Goal: Information Seeking & Learning: Learn about a topic

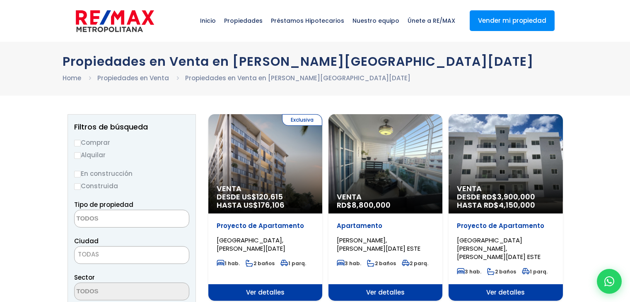
select select
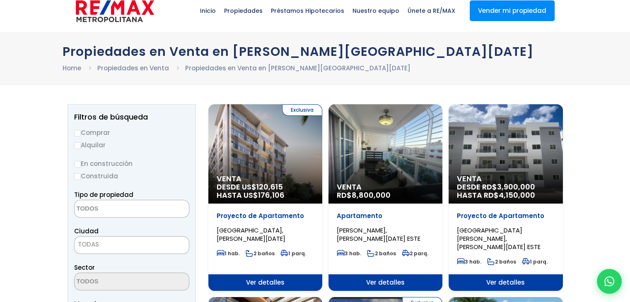
scroll to position [11, 0]
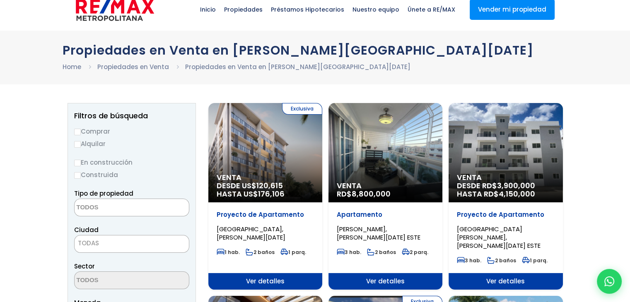
click at [322, 153] on div "Venta DESDE RD$ 3,900,000 HASTA RD$ 4,150,000" at bounding box center [265, 152] width 114 height 99
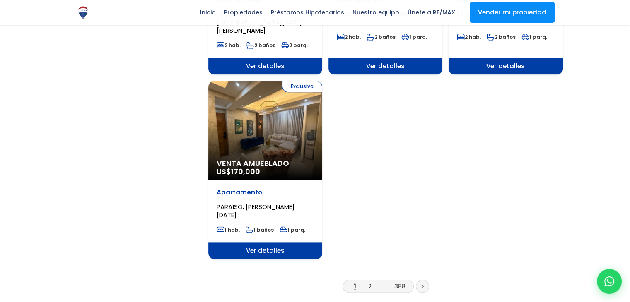
scroll to position [991, 0]
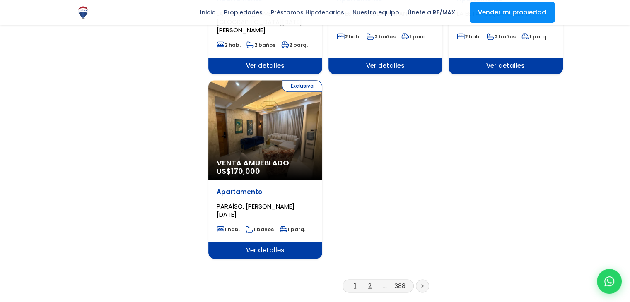
click at [370, 282] on link "2" at bounding box center [369, 286] width 3 height 9
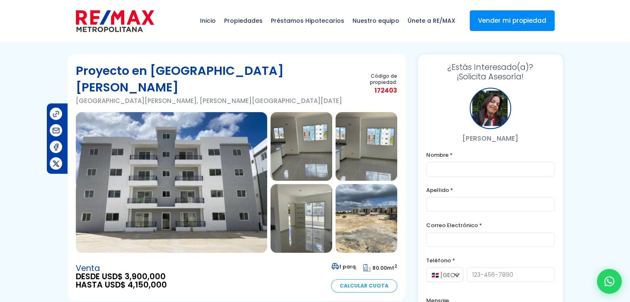
click at [212, 145] on img at bounding box center [171, 182] width 191 height 141
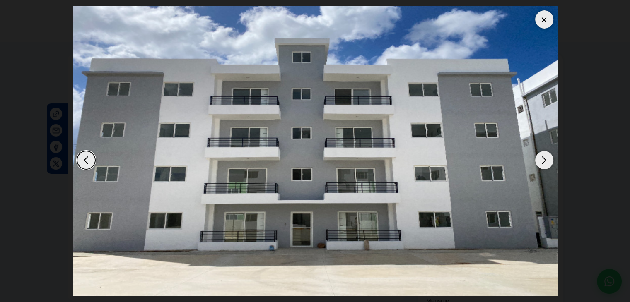
click at [545, 157] on div "Next slide" at bounding box center [544, 160] width 18 height 18
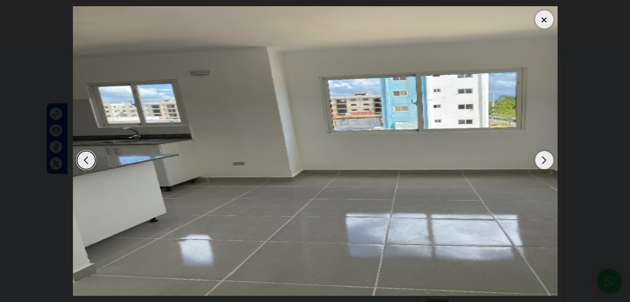
click at [545, 157] on div "Next slide" at bounding box center [544, 160] width 18 height 18
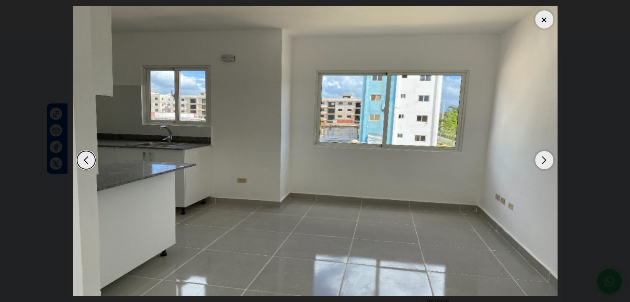
click at [545, 157] on div "Next slide" at bounding box center [544, 160] width 18 height 18
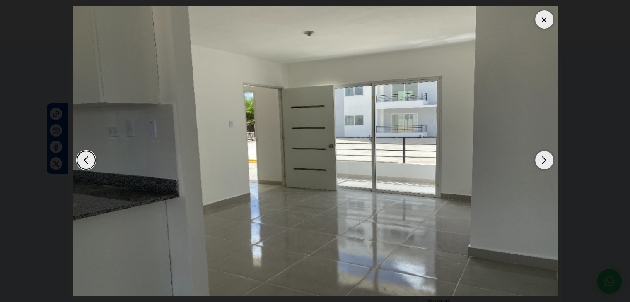
click at [545, 157] on div "Next slide" at bounding box center [544, 160] width 18 height 18
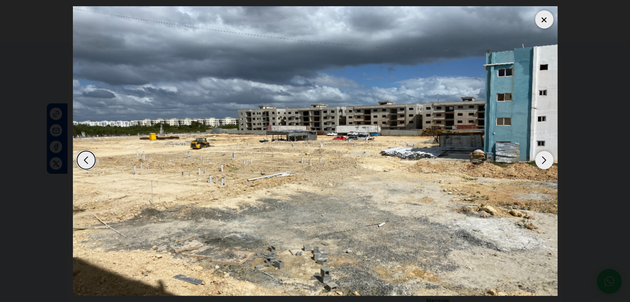
click at [545, 157] on div "Next slide" at bounding box center [544, 160] width 18 height 18
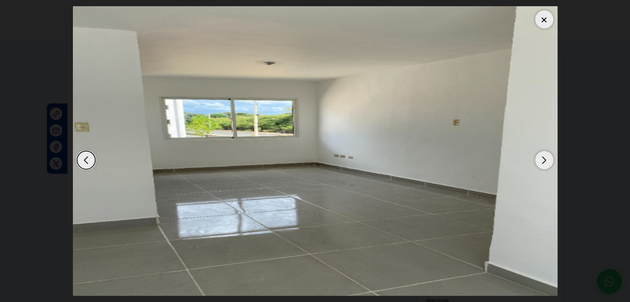
click at [545, 157] on div "Next slide" at bounding box center [544, 160] width 18 height 18
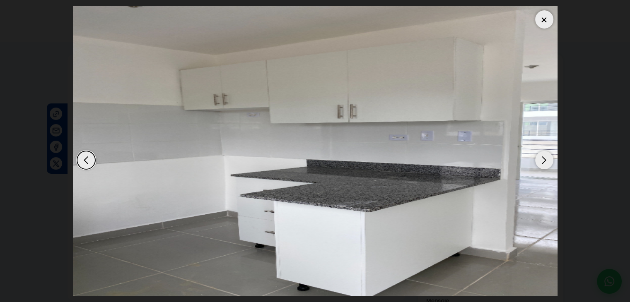
click at [545, 157] on div "Next slide" at bounding box center [544, 160] width 18 height 18
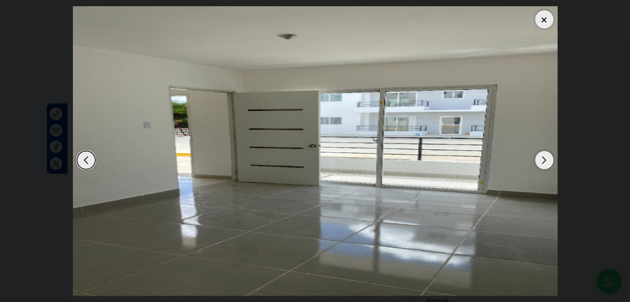
click at [545, 157] on div "Next slide" at bounding box center [544, 160] width 18 height 18
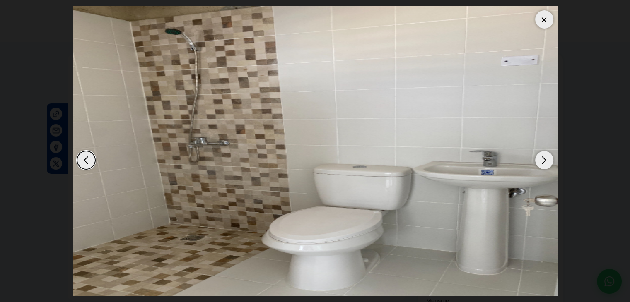
click at [547, 156] on div "Next slide" at bounding box center [544, 160] width 18 height 18
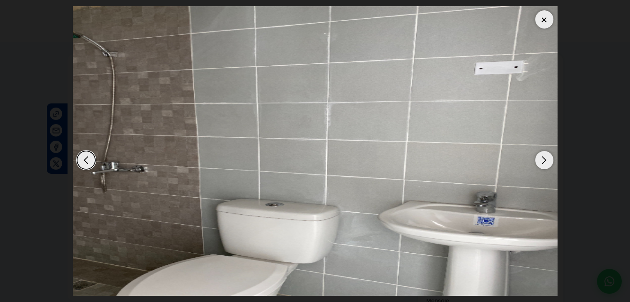
click at [564, 138] on dialog at bounding box center [315, 151] width 497 height 302
click at [540, 25] on div at bounding box center [544, 19] width 18 height 18
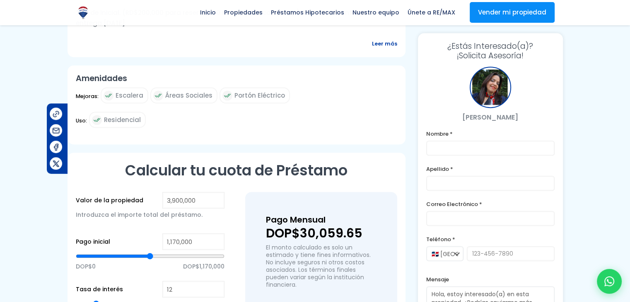
scroll to position [434, 0]
type input "1,899,447"
type input "1899447"
type input "1,890,358"
type input "1890358"
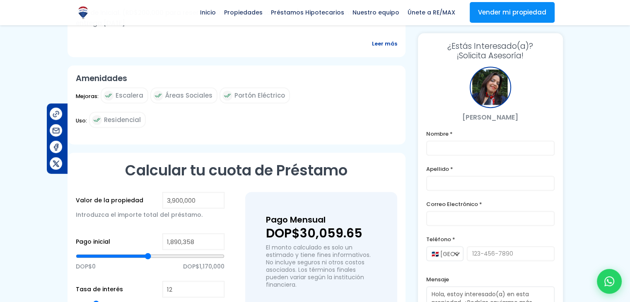
type input "1,881,270"
type input "1881270"
type input "1,854,005"
type input "1854005"
type input "1,844,917"
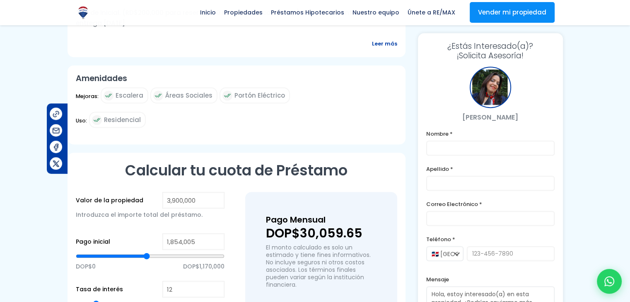
type input "1844917"
type input "1,835,829"
type input "1835829"
type input "1,817,652"
type input "1817652"
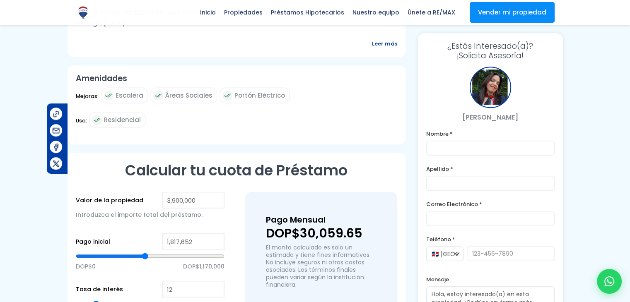
type input "1,808,564"
type input "1808564"
type input "1,799,476"
type input "1799476"
type input "1,790,387"
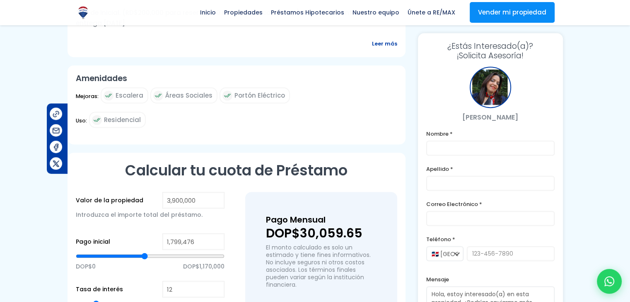
type input "1790387"
type input "1,781,299"
type input "1781299"
type input "1,772,211"
type input "1772211"
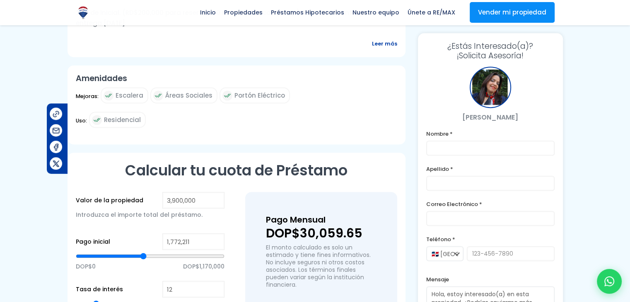
type input "1,754,034"
type input "1754034"
type input "1,744,946"
type input "1744946"
type input "1,735,858"
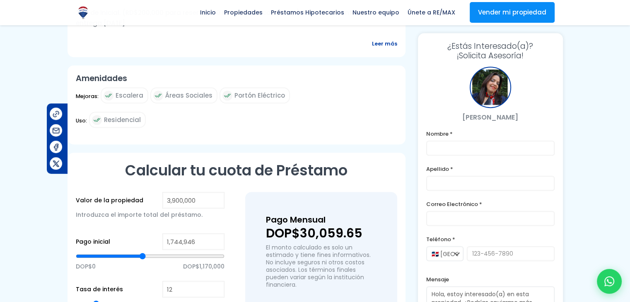
type input "1735858"
type input "1,726,770"
type input "1726770"
type input "1,717,681"
type input "1717681"
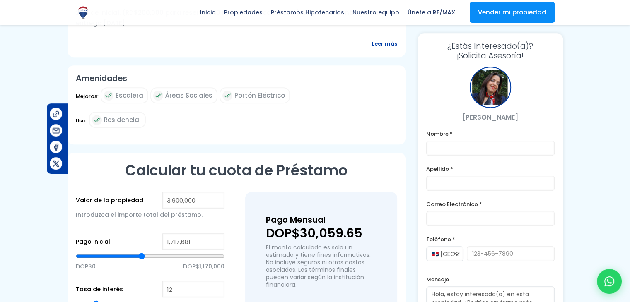
type input "1,708,593"
type input "1708593"
type input "1,699,505"
type input "1699505"
type input "1,690,417"
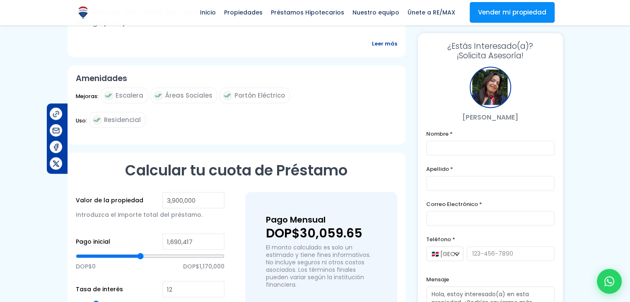
drag, startPoint x: 149, startPoint y: 227, endPoint x: 140, endPoint y: 227, distance: 8.3
type input "1690417"
click at [140, 252] on input "range" at bounding box center [150, 256] width 149 height 8
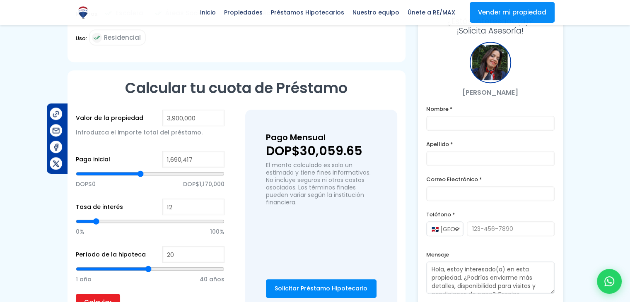
scroll to position [518, 0]
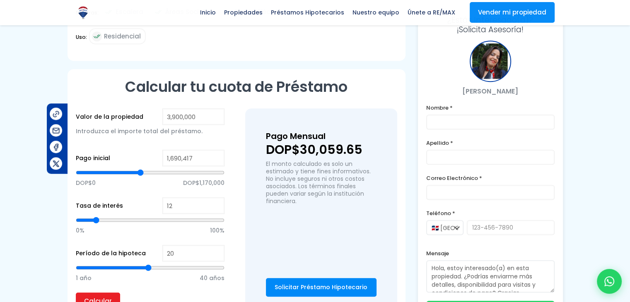
type input "1,617,710"
type input "1617710"
type input "1,554,093"
type input "1554093"
type input "1,481,387"
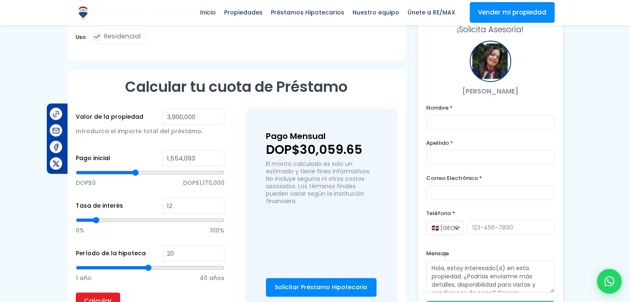
type input "1481387"
type input "1,435,945"
type input "1435945"
type input "1,417,769"
type input "1417769"
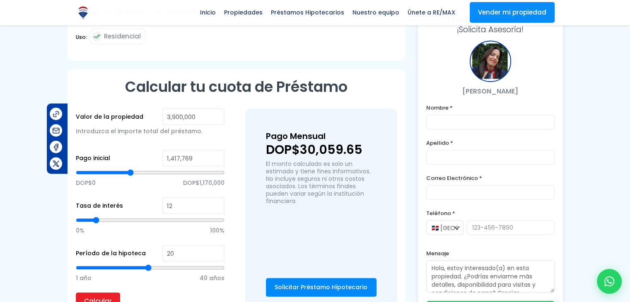
type input "1,354,151"
type input "1354151"
type input "1,317,798"
type input "1317798"
type input "1,281,445"
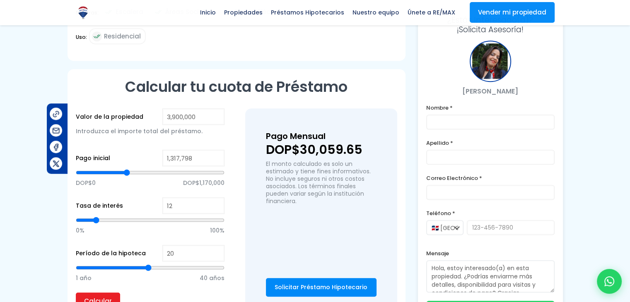
type input "1281445"
type input "1,236,003"
type input "1236003"
type input "1,199,650"
type input "1199650"
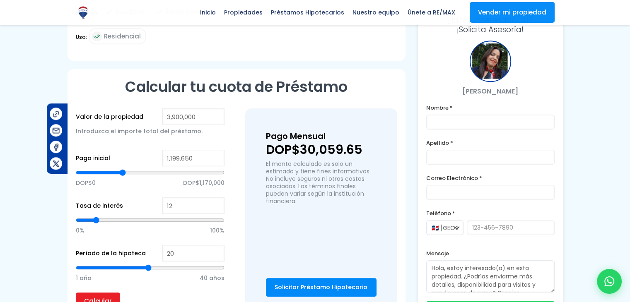
type input "1,172,386"
type input "1172386"
type input "1,145,121"
type input "1145121"
type input "1,126,944"
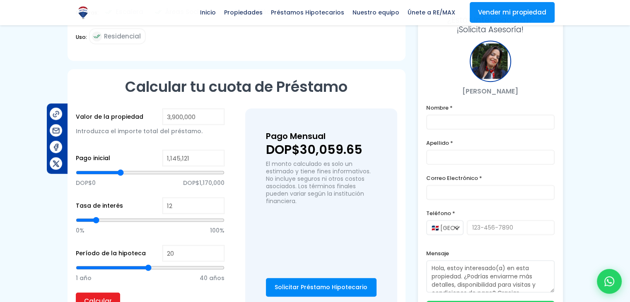
type input "1126944"
type input "1,108,768"
type input "1108768"
type input "1,090,591"
type input "1090591"
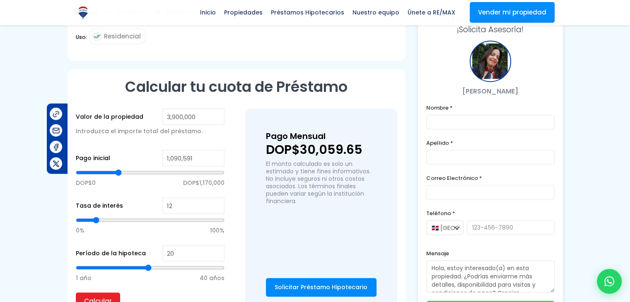
type input "1,081,503"
type input "1081503"
type input "1,072,415"
type input "1072415"
type input "1,063,327"
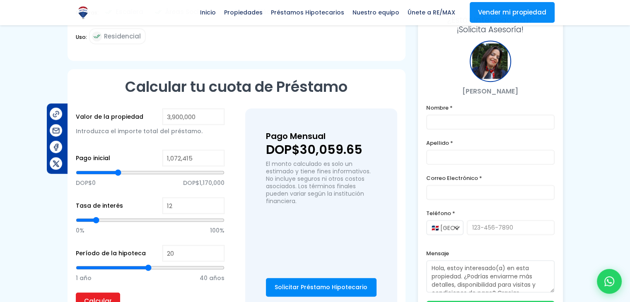
type input "1063327"
type input "1,054,238"
type input "1054238"
type input "1,036,062"
type input "1036062"
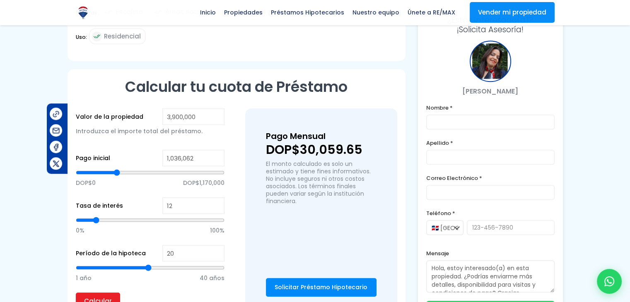
type input "1,017,885"
type input "1017885"
type input "1,008,797"
type input "1008797"
type input "999,709"
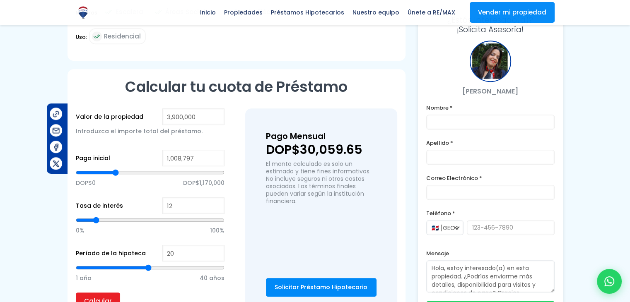
type input "999709"
type input "981,532"
type input "981532"
type input "963,356"
type input "963356"
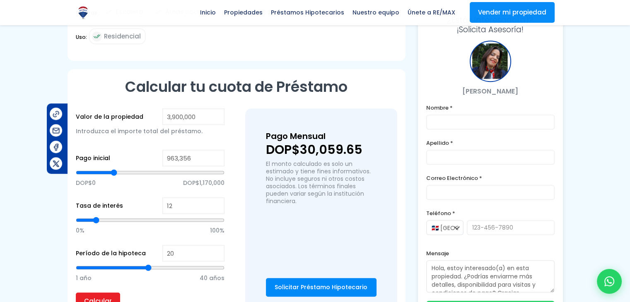
type input "954,267"
type input "954267"
type input "945,179"
drag, startPoint x: 140, startPoint y: 144, endPoint x: 113, endPoint y: 143, distance: 26.5
type input "945179"
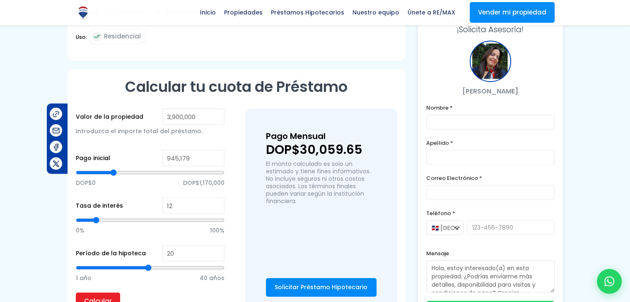
click at [113, 169] on input "range" at bounding box center [150, 173] width 149 height 8
click at [271, 173] on p "El monto calculado es solo un estimado y tiene fines informativos. No incluye s…" at bounding box center [321, 182] width 111 height 45
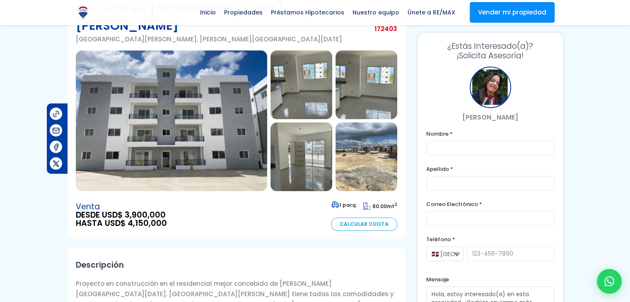
scroll to position [0, 0]
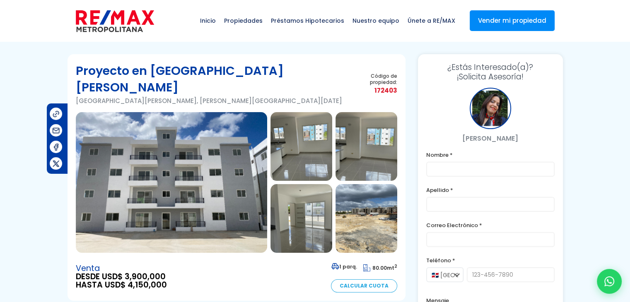
click at [216, 152] on img at bounding box center [171, 182] width 191 height 141
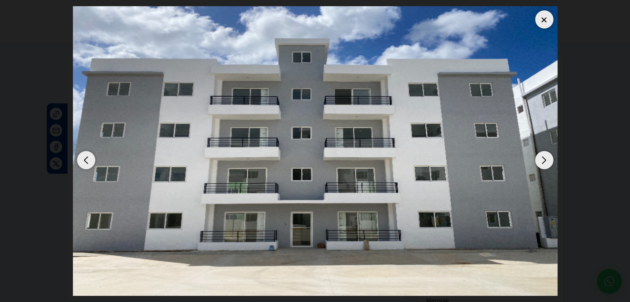
click at [547, 160] on div "Next slide" at bounding box center [544, 160] width 18 height 18
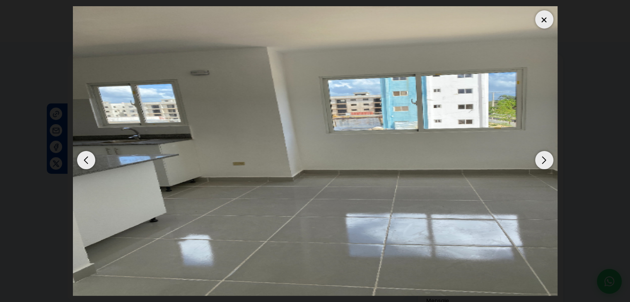
click at [547, 160] on div "Next slide" at bounding box center [544, 160] width 18 height 18
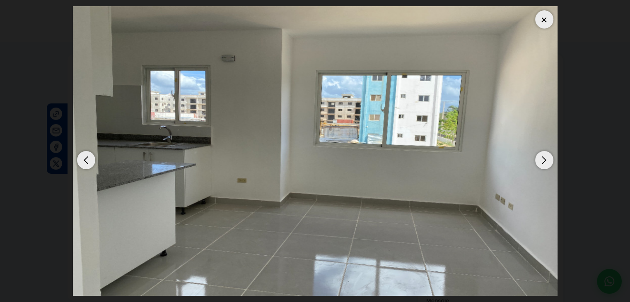
click at [547, 160] on div "Next slide" at bounding box center [544, 160] width 18 height 18
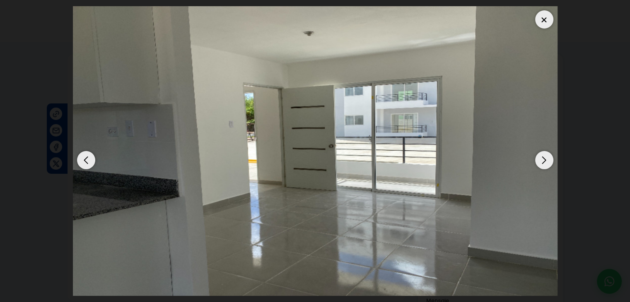
click at [547, 160] on div "Next slide" at bounding box center [544, 160] width 18 height 18
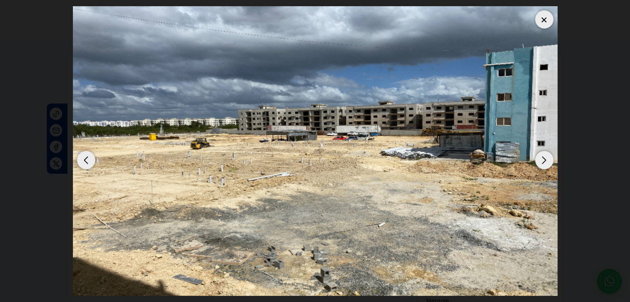
click at [549, 17] on div at bounding box center [544, 19] width 18 height 18
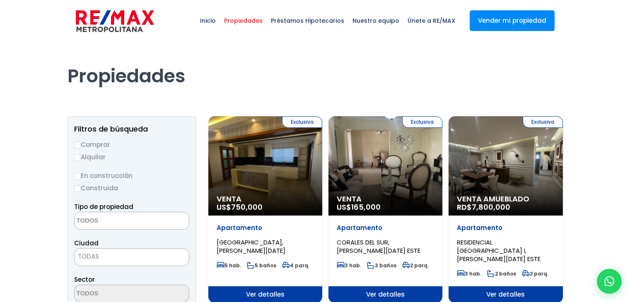
select select
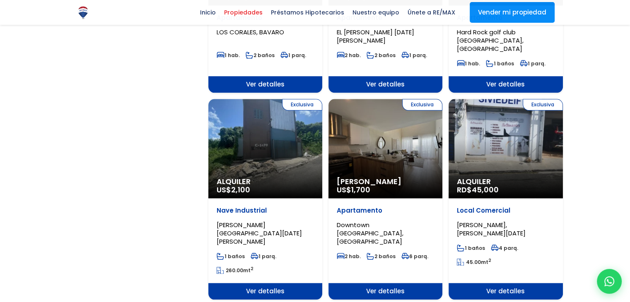
scroll to position [888, 0]
